Goal: Find specific page/section: Locate a particular part of the current website

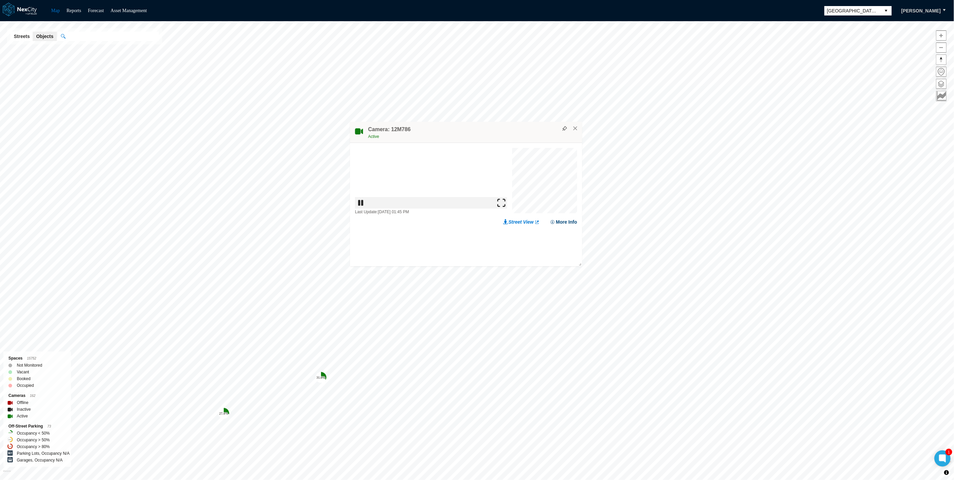
click at [562, 256] on button "More Info" at bounding box center [563, 256] width 27 height 7
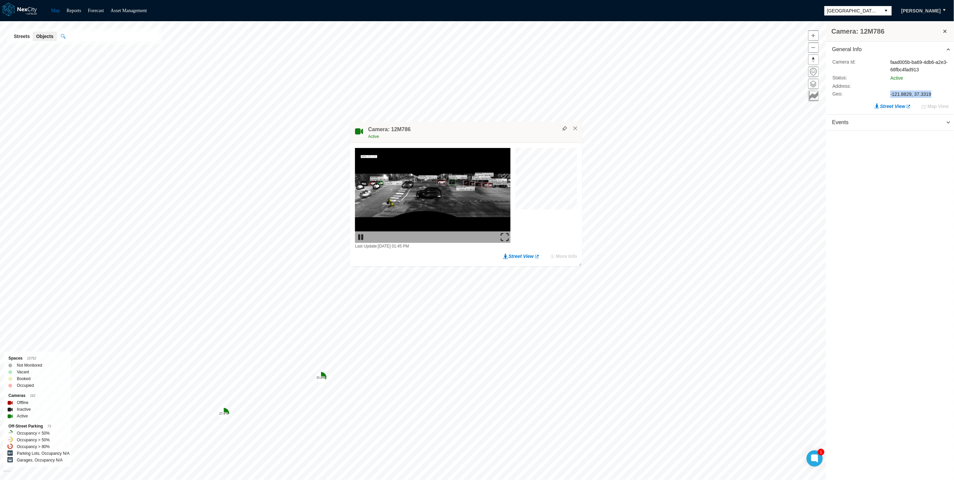
drag, startPoint x: 881, startPoint y: 92, endPoint x: 952, endPoint y: 91, distance: 71.0
click at [952, 91] on div "Camera Id : faad005b-ba69-4db6-a2e3-68fbc4fad913 Status : Active Address : Geo …" at bounding box center [890, 78] width 128 height 41
click at [914, 190] on div "General Info Camera Id : faad005b-ba69-4db6-a2e3-68fbc4fad913 Status : Active A…" at bounding box center [890, 262] width 128 height 440
click at [821, 459] on div at bounding box center [815, 459] width 18 height 18
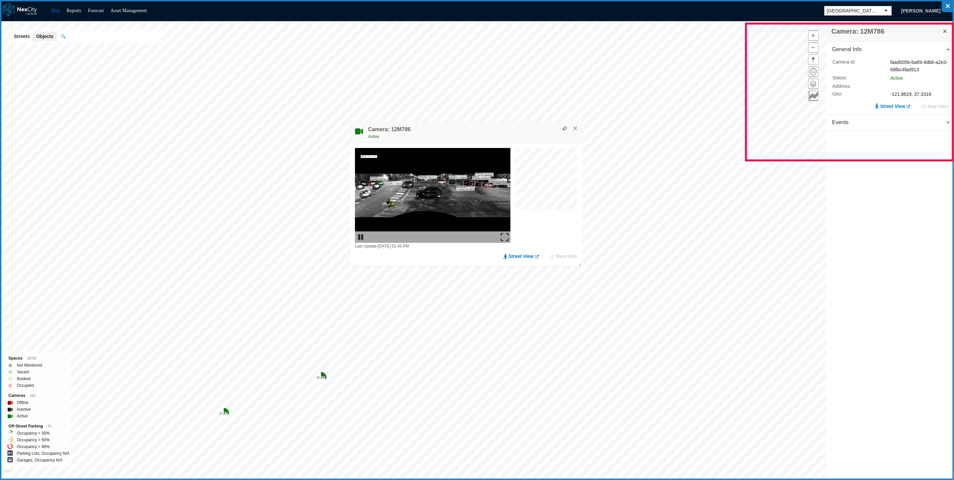
drag, startPoint x: 746, startPoint y: 24, endPoint x: 953, endPoint y: 160, distance: 248.1
click at [953, 160] on icon at bounding box center [477, 240] width 954 height 480
click at [461, 15] on div at bounding box center [455, 14] width 14 height 13
drag, startPoint x: 879, startPoint y: 87, endPoint x: 892, endPoint y: 75, distance: 17.1
click at [891, 76] on icon at bounding box center [477, 240] width 954 height 480
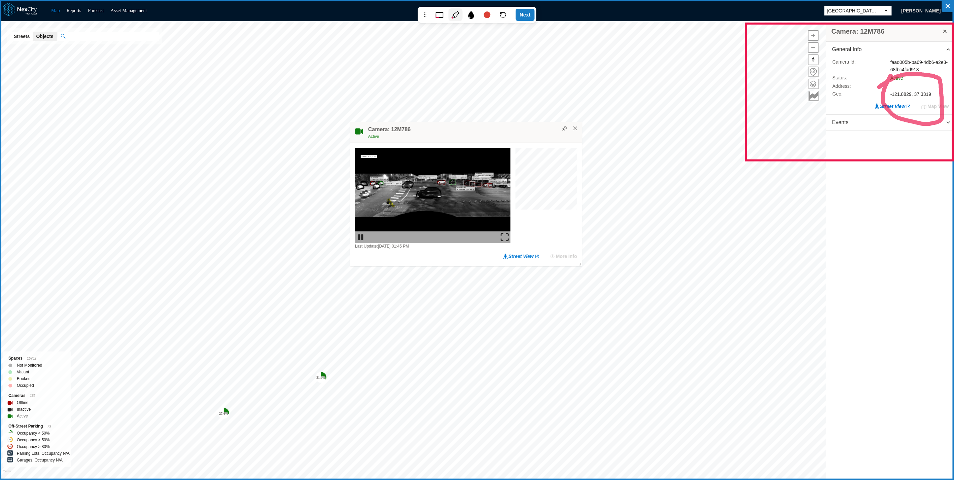
click at [523, 9] on div "Next" at bounding box center [524, 15] width 19 height 12
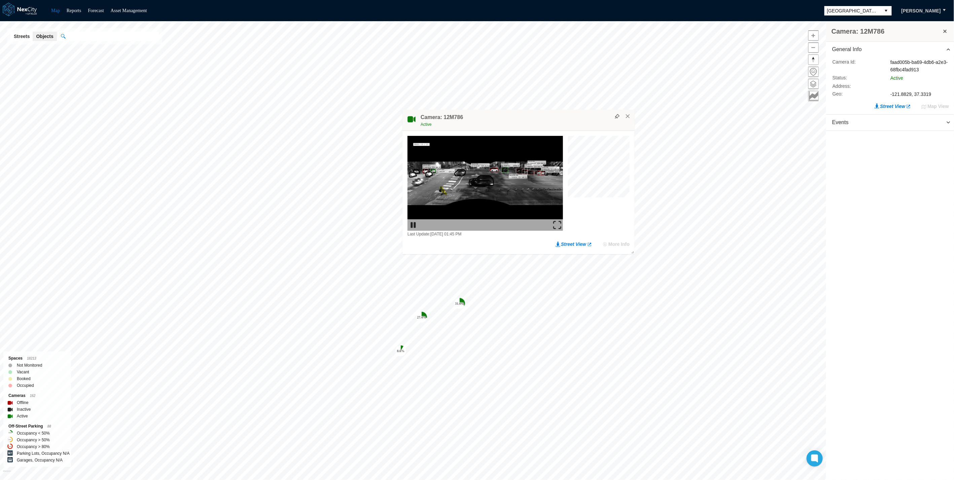
click at [521, 111] on div "Camera: 12M786 Active" at bounding box center [518, 120] width 232 height 21
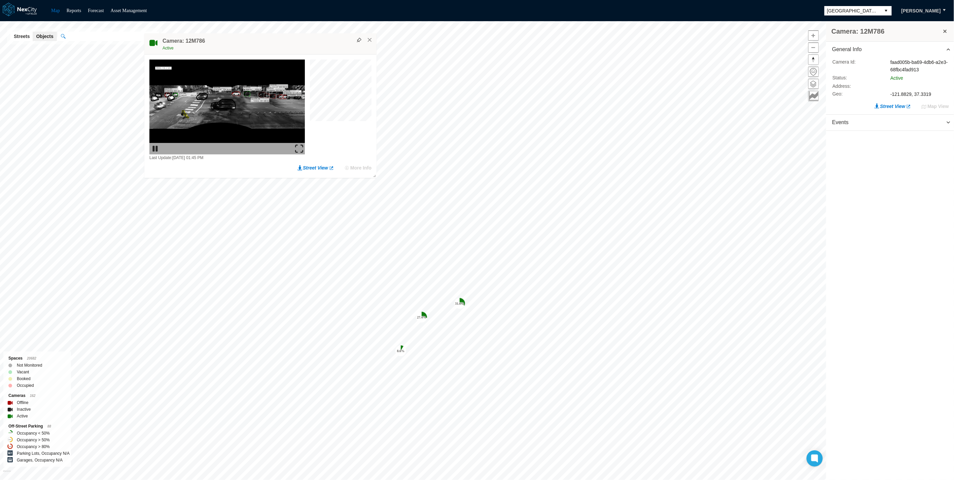
drag, startPoint x: 500, startPoint y: 123, endPoint x: 231, endPoint y: 43, distance: 280.6
click at [231, 45] on div "Active" at bounding box center [267, 48] width 211 height 7
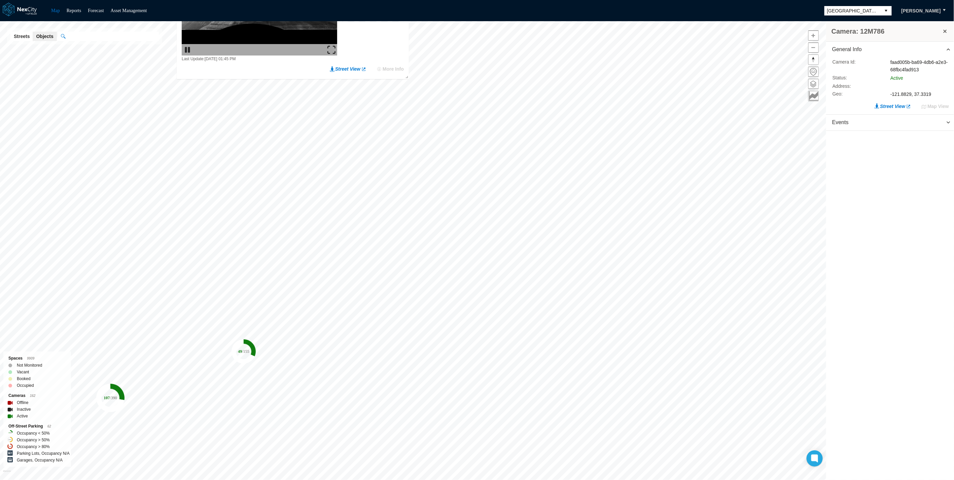
click at [276, 96] on div "107 / 390 23 / 267 49 / 155 Camera: 12M786 General Info Camera Id : faad005b-ba…" at bounding box center [477, 250] width 954 height 459
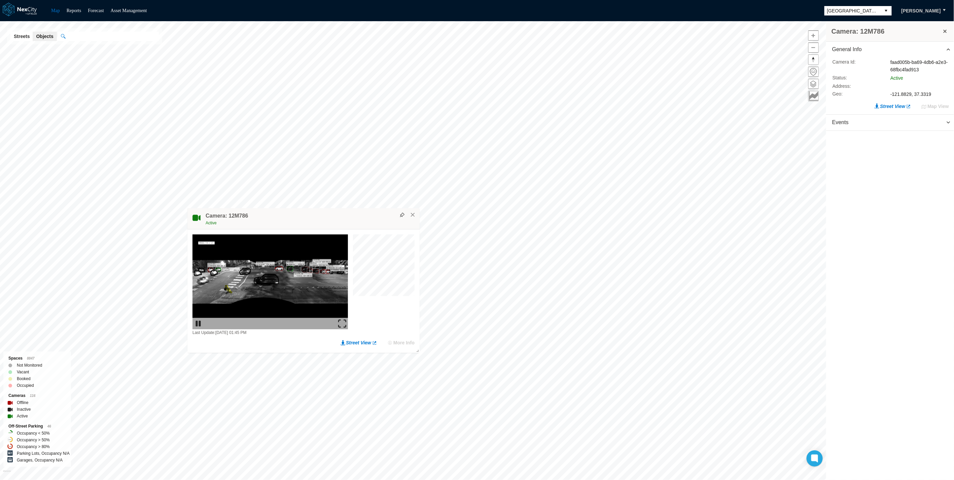
drag, startPoint x: 306, startPoint y: 79, endPoint x: 298, endPoint y: 244, distance: 165.4
click at [298, 229] on div "Camera: 12M786 Active" at bounding box center [303, 218] width 232 height 21
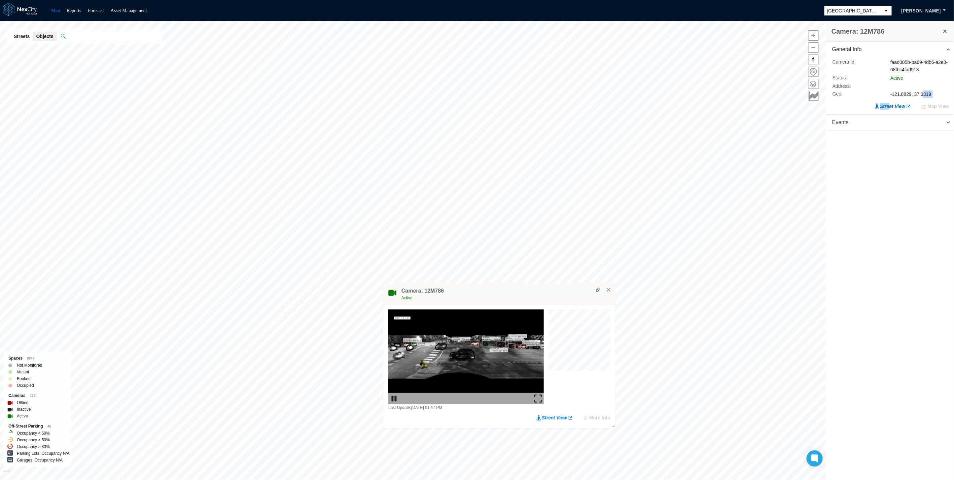
drag, startPoint x: 889, startPoint y: 99, endPoint x: 921, endPoint y: 91, distance: 33.0
click at [921, 91] on ul "Camera Id : faad005b-ba69-4db6-a2e3-68fbc4fad913 Status : Active Address : Geo …" at bounding box center [890, 86] width 128 height 57
click at [921, 91] on div "-121.8829, 37.3319" at bounding box center [919, 94] width 59 height 7
drag, startPoint x: 931, startPoint y: 91, endPoint x: 886, endPoint y: 91, distance: 45.1
click at [886, 91] on div "Geo : -121.8829, 37.3319" at bounding box center [890, 94] width 116 height 7
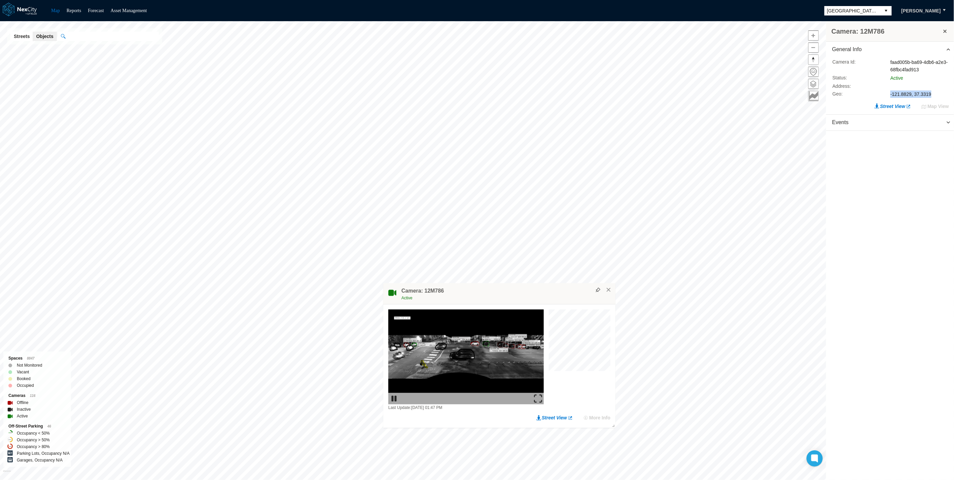
copy div "-121.8829, 37.3319"
drag, startPoint x: 898, startPoint y: 246, endPoint x: 886, endPoint y: 220, distance: 28.0
click at [898, 246] on div "General Info Camera Id : faad005b-ba69-4db6-a2e3-68fbc4fad913 Status : Active A…" at bounding box center [890, 262] width 128 height 440
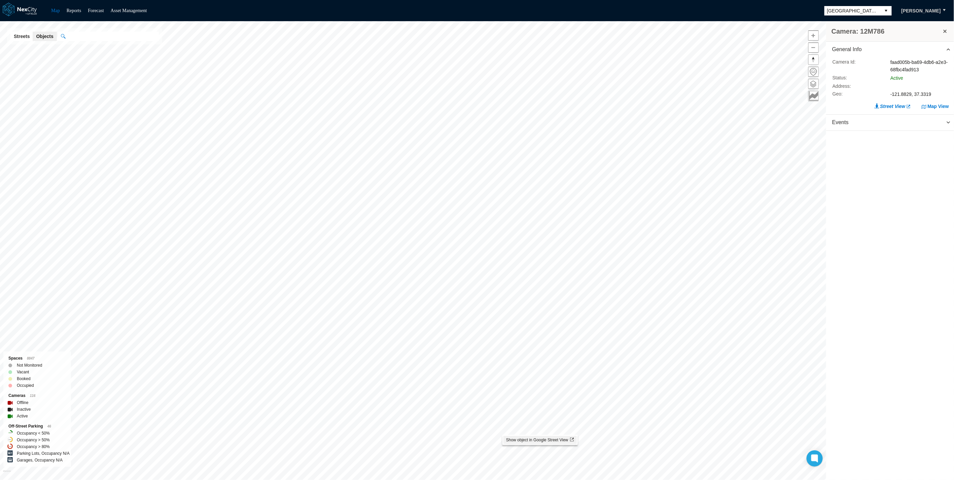
click at [517, 438] on span "Show object in Google Street View" at bounding box center [540, 440] width 68 height 5
